Goal: Information Seeking & Learning: Find specific page/section

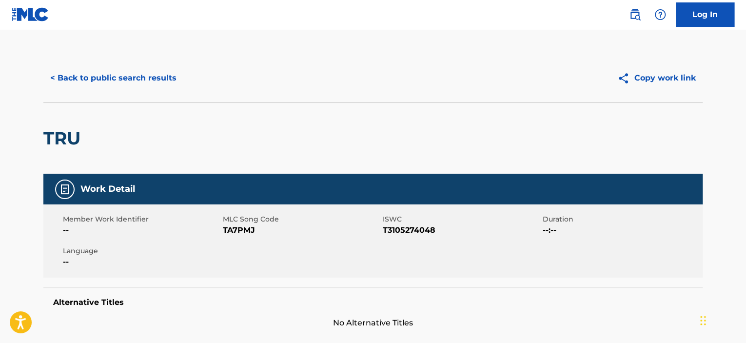
click at [129, 80] on button "< Back to public search results" at bounding box center [113, 78] width 140 height 24
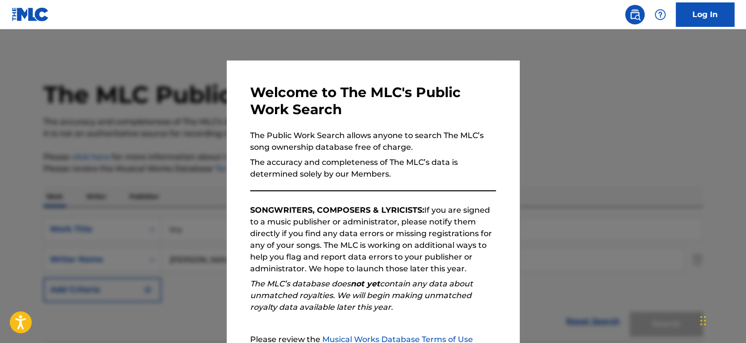
scroll to position [129, 0]
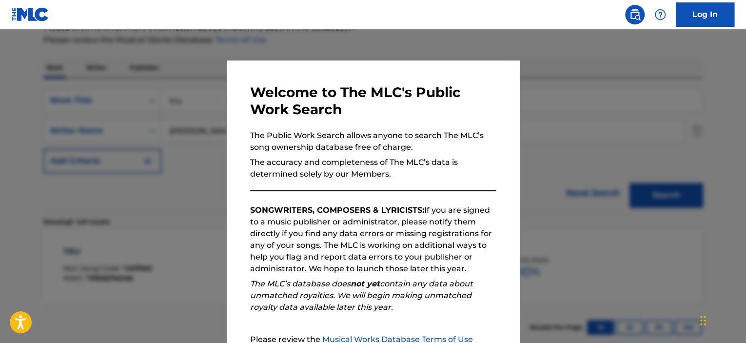
click at [136, 97] on div at bounding box center [373, 200] width 746 height 343
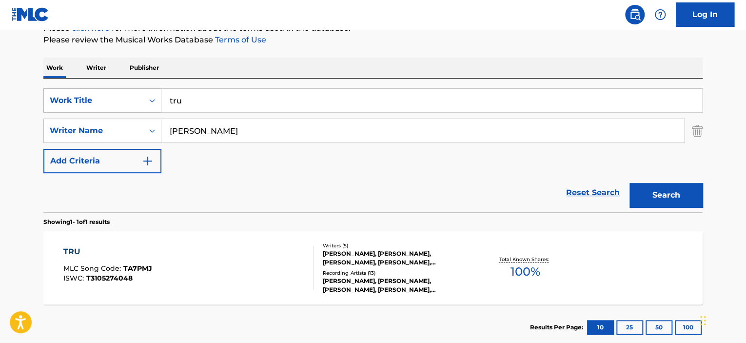
drag, startPoint x: 180, startPoint y: 101, endPoint x: 150, endPoint y: 107, distance: 29.9
click at [150, 107] on div "SearchWithCriteriaff66b2f8-e6a1-4ea9-a928-3eac9dc80f4d Work Title tru" at bounding box center [373, 100] width 660 height 24
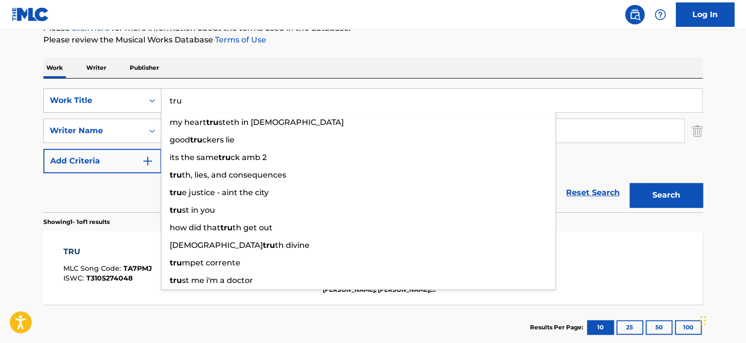
drag, startPoint x: 187, startPoint y: 101, endPoint x: 94, endPoint y: 102, distance: 93.2
click at [94, 102] on div "SearchWithCriteriaff66b2f8-e6a1-4ea9-a928-3eac9dc80f4d Work Title tru my heart …" at bounding box center [373, 100] width 660 height 24
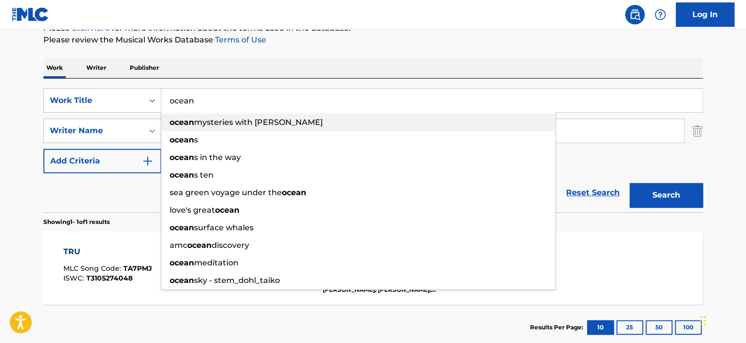
drag, startPoint x: 94, startPoint y: 102, endPoint x: 363, endPoint y: 124, distance: 270.2
click at [363, 124] on div "ocean mysteries with [PERSON_NAME]" at bounding box center [358, 123] width 394 height 18
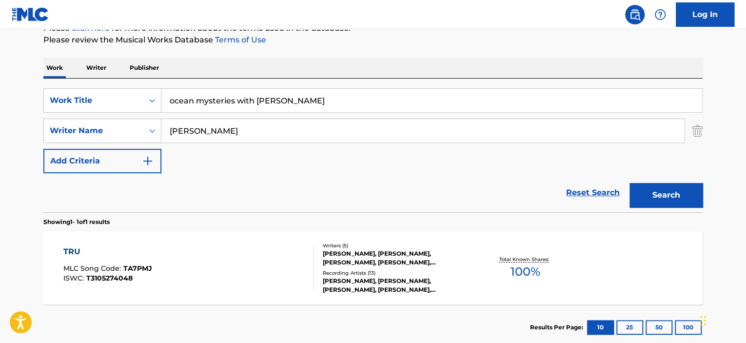
click at [304, 100] on input "ocean mysteries with [PERSON_NAME]" at bounding box center [431, 100] width 541 height 23
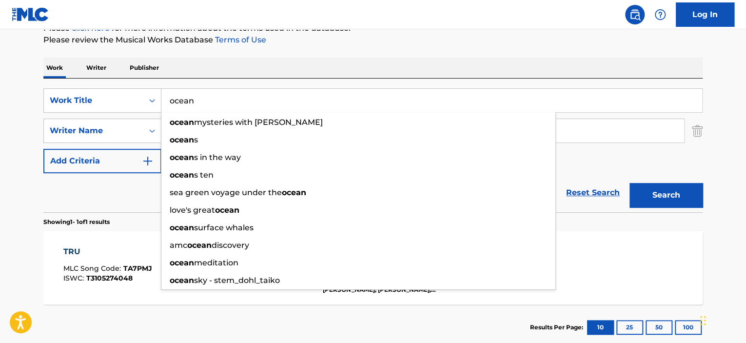
click at [304, 100] on input "ocean" at bounding box center [431, 100] width 541 height 23
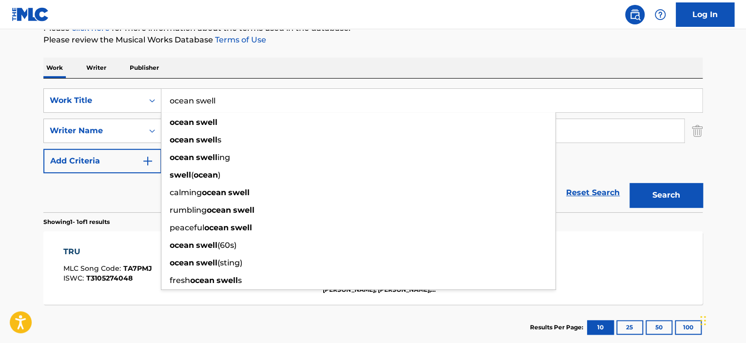
type input "ocean swell"
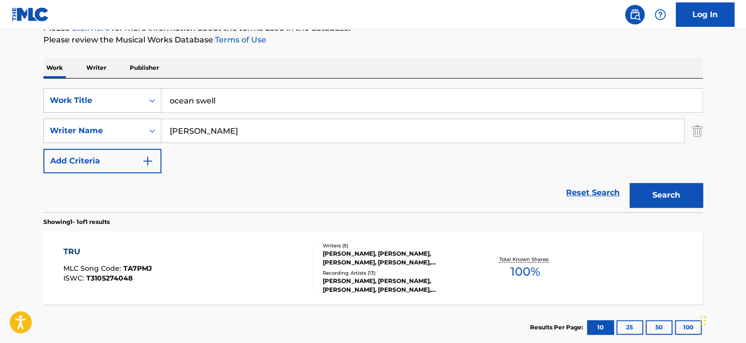
click at [278, 60] on div "Work Writer Publisher" at bounding box center [373, 68] width 660 height 20
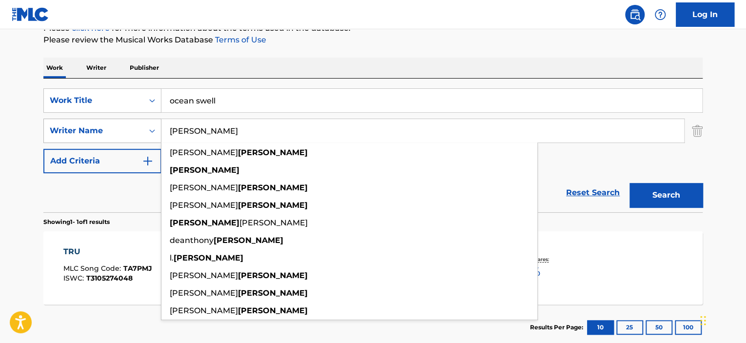
drag, startPoint x: 177, startPoint y: 134, endPoint x: 86, endPoint y: 132, distance: 90.8
click at [86, 132] on div "SearchWithCriteriaeeb1ee80-f144-4b2c-a7a0-c0343e893ac1 Writer Name [PERSON_NAME…" at bounding box center [373, 131] width 660 height 24
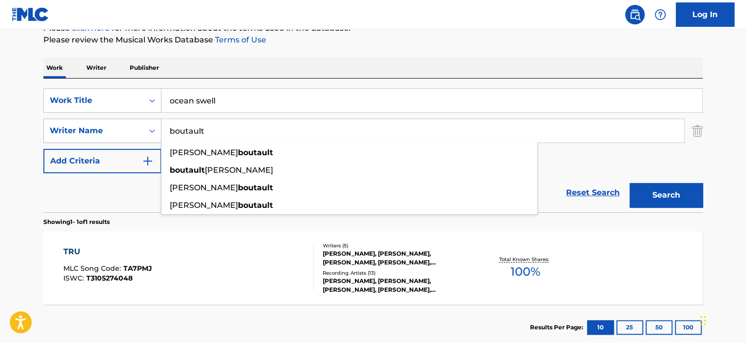
type input "boutault"
click at [630, 183] on button "Search" at bounding box center [666, 195] width 73 height 24
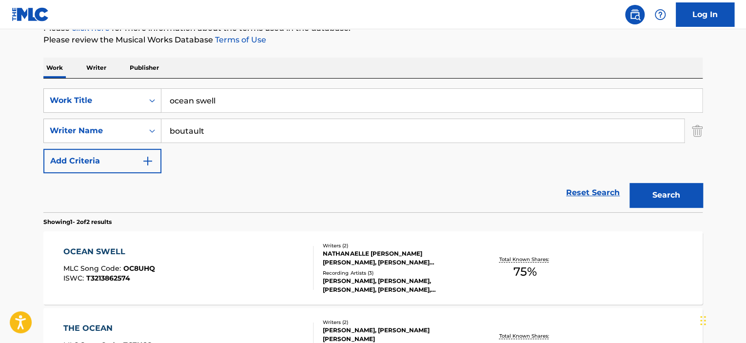
click at [107, 251] on div "OCEAN SWELL" at bounding box center [109, 252] width 92 height 12
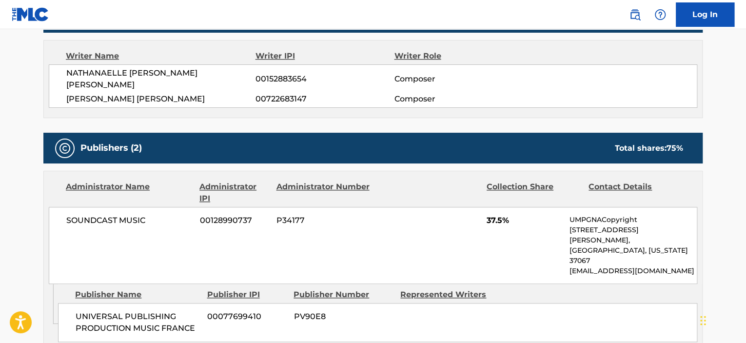
scroll to position [390, 0]
